Goal: Contribute content: Add original content to the website for others to see

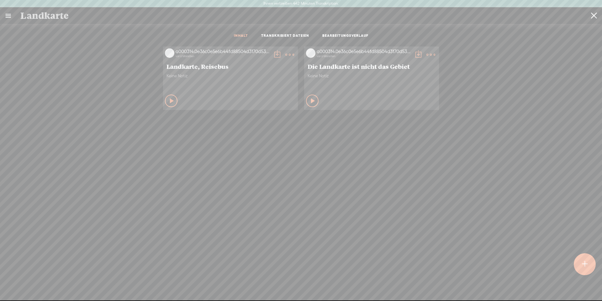
click at [593, 15] on t at bounding box center [594, 16] width 6 height 16
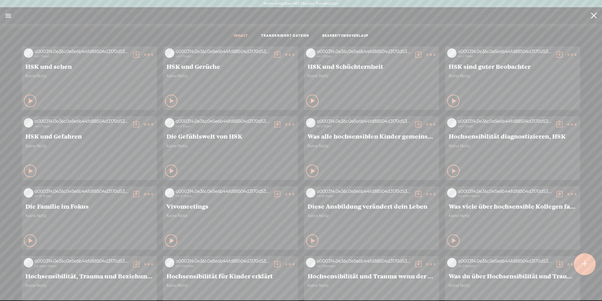
click at [516, 17] on input "search" at bounding box center [303, 16] width 566 height 12
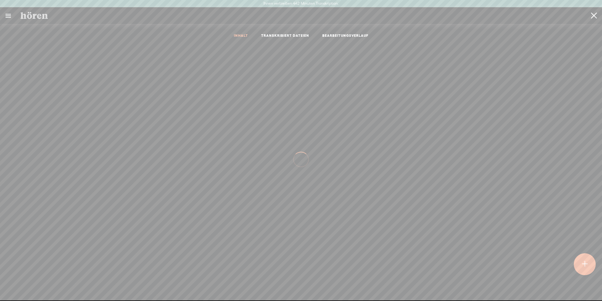
type input "hören"
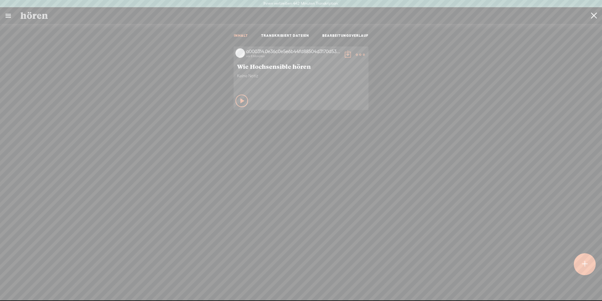
click at [240, 101] on icon at bounding box center [243, 101] width 6 height 6
click at [239, 101] on icon at bounding box center [242, 101] width 6 height 6
click at [356, 52] on t at bounding box center [360, 54] width 9 height 9
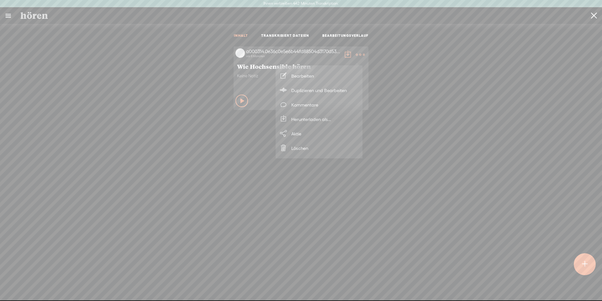
click at [301, 74] on font "Bearbeiten" at bounding box center [302, 75] width 23 height 5
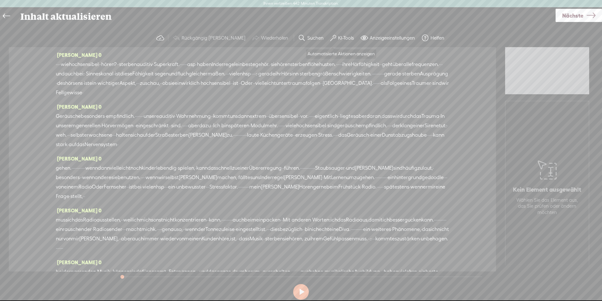
click at [330, 35] on span at bounding box center [333, 38] width 6 height 8
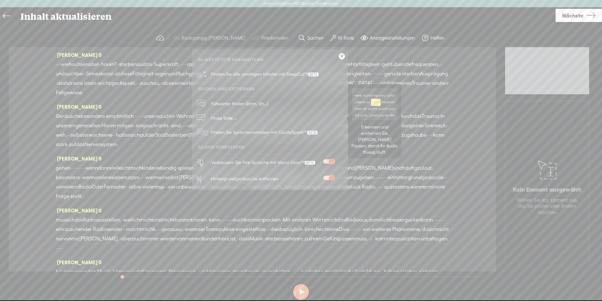
click at [223, 117] on font "Finde Stille ..." at bounding box center [224, 117] width 26 height 5
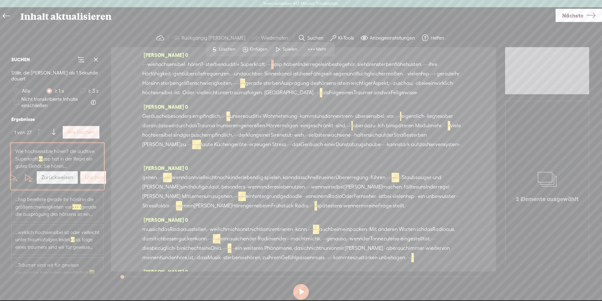
click at [76, 129] on font "Alle löschen" at bounding box center [80, 132] width 27 height 6
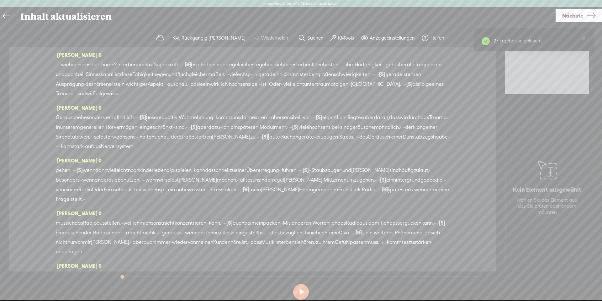
click at [61, 65] on font "wie" at bounding box center [65, 64] width 8 height 6
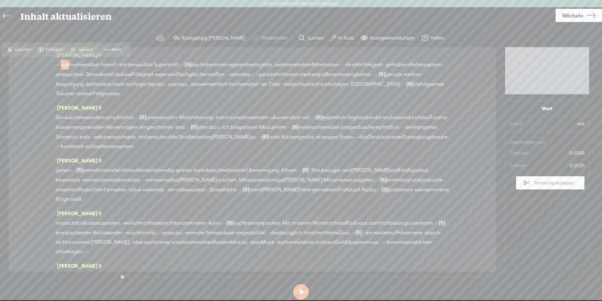
click at [80, 52] on span "Spielen" at bounding box center [86, 49] width 16 height 6
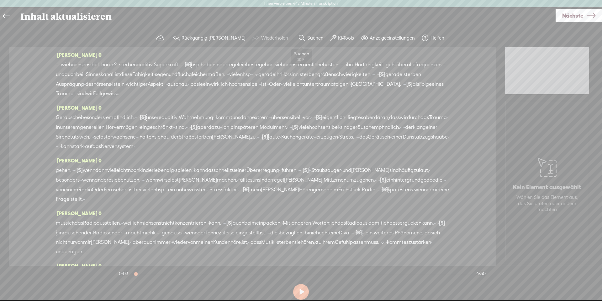
click at [338, 39] on font "KI-Tools" at bounding box center [346, 37] width 16 height 5
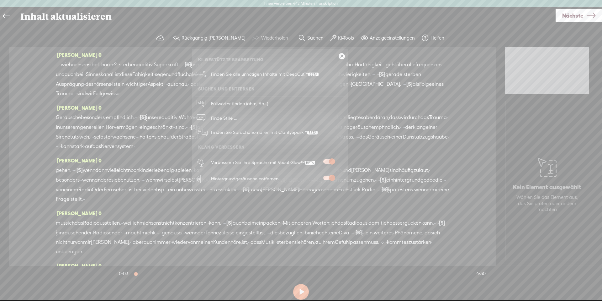
click at [326, 162] on span at bounding box center [328, 161] width 11 height 4
click at [327, 161] on span at bounding box center [328, 161] width 11 height 4
click at [328, 176] on span at bounding box center [328, 177] width 11 height 4
click at [329, 178] on span at bounding box center [328, 177] width 11 height 4
click at [64, 65] on font "wie" at bounding box center [65, 64] width 8 height 6
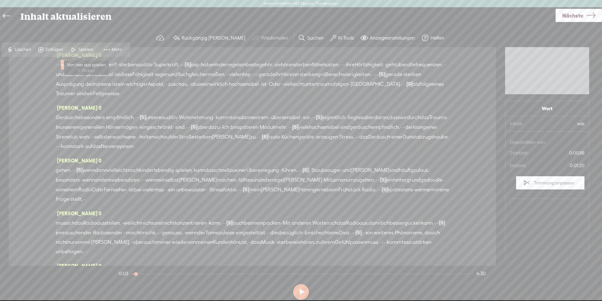
click at [81, 48] on font "Spielen" at bounding box center [85, 49] width 14 height 5
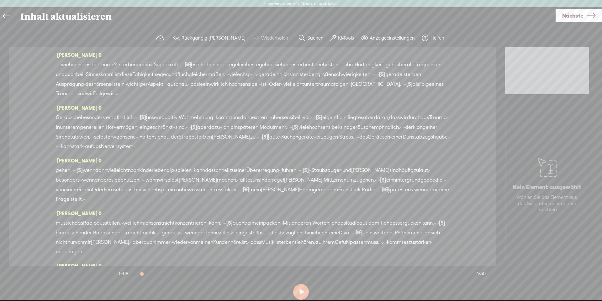
click at [564, 14] on font "Nächste" at bounding box center [573, 15] width 21 height 7
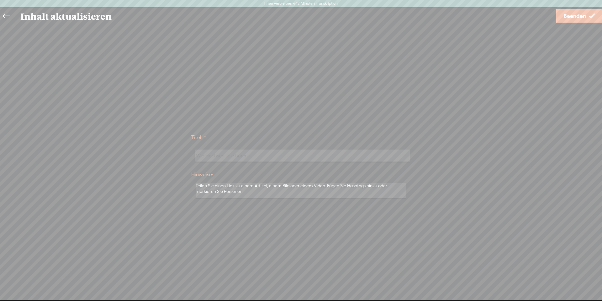
click at [565, 20] on span "Beenden" at bounding box center [575, 16] width 23 height 16
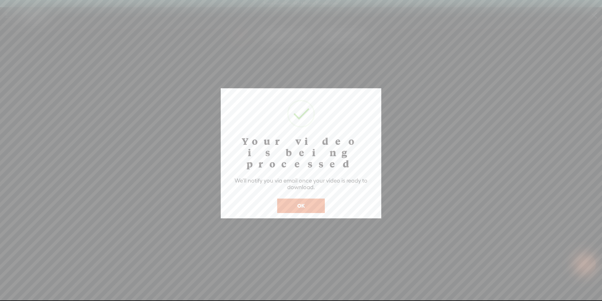
scroll to position [0, 0]
